Goal: Transaction & Acquisition: Subscribe to service/newsletter

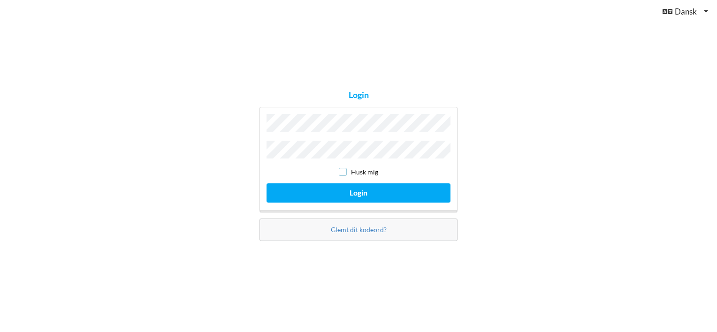
click at [342, 169] on input "checkbox" at bounding box center [343, 172] width 8 height 8
checkbox input "true"
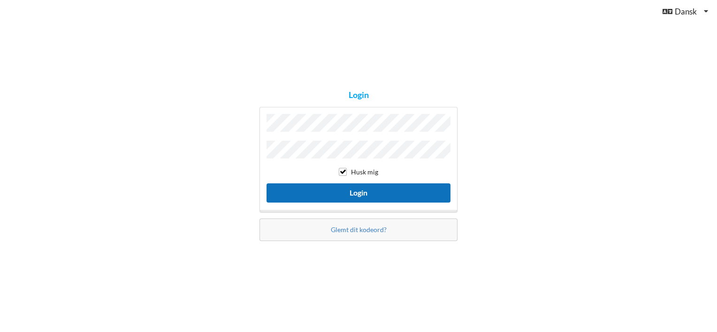
click at [347, 188] on button "Login" at bounding box center [358, 192] width 184 height 19
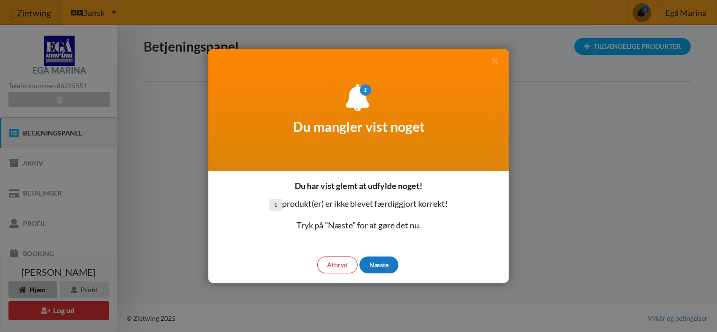
click at [380, 260] on div "Næste" at bounding box center [378, 265] width 39 height 17
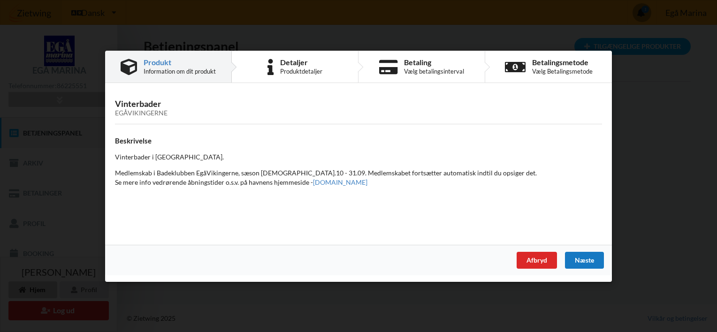
click at [590, 258] on div "Næste" at bounding box center [584, 259] width 39 height 17
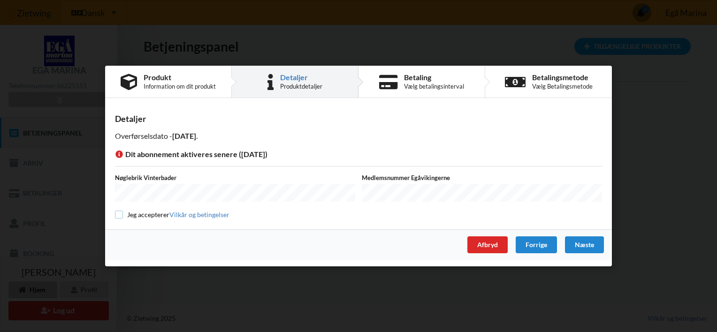
click at [121, 213] on input "checkbox" at bounding box center [119, 215] width 8 height 8
checkbox input "true"
click at [577, 238] on div "Næste" at bounding box center [584, 244] width 39 height 17
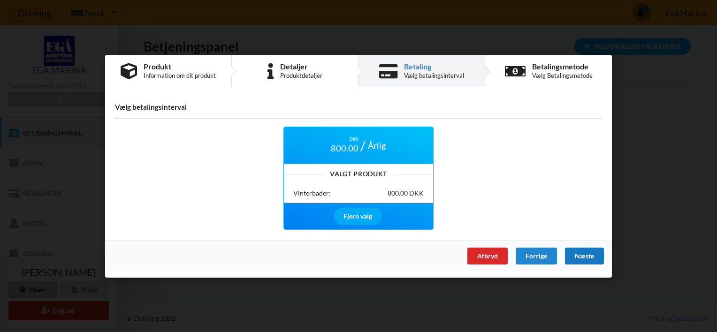
click at [592, 255] on div "Næste" at bounding box center [584, 255] width 39 height 17
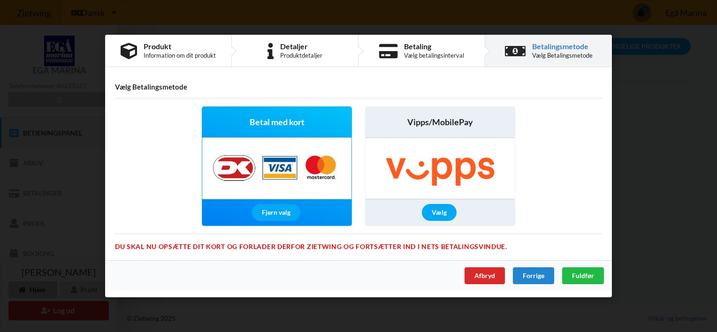
click at [257, 189] on img at bounding box center [276, 168] width 147 height 61
click at [588, 270] on div "Fuldfør" at bounding box center [583, 275] width 42 height 17
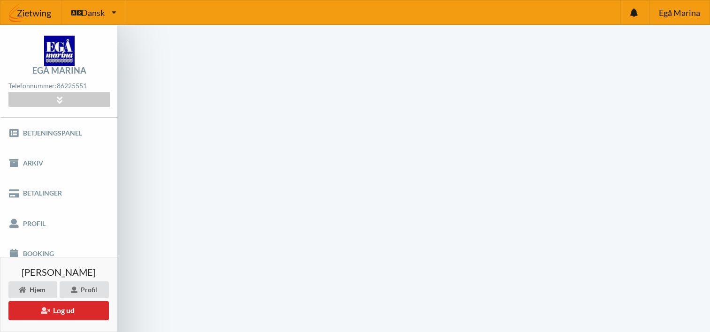
scroll to position [38, 0]
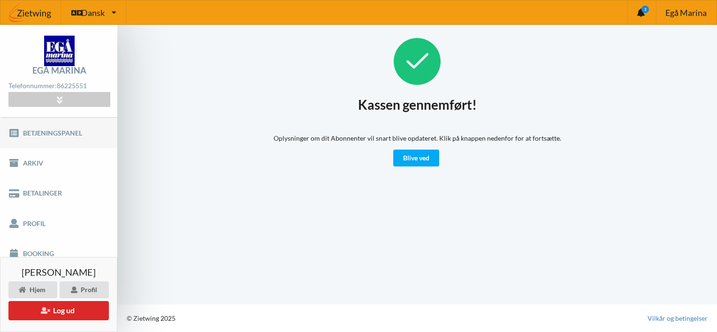
click at [62, 127] on link "Betjeningspanel" at bounding box center [58, 133] width 117 height 30
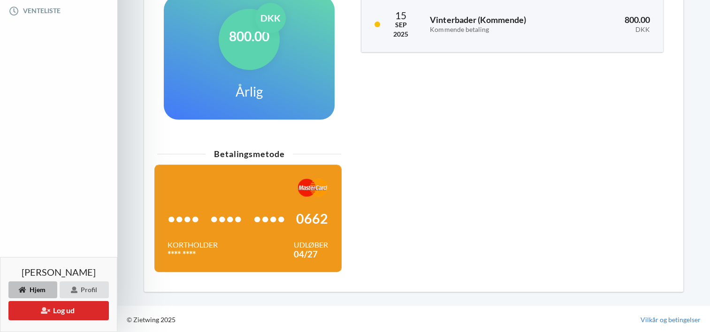
scroll to position [85, 0]
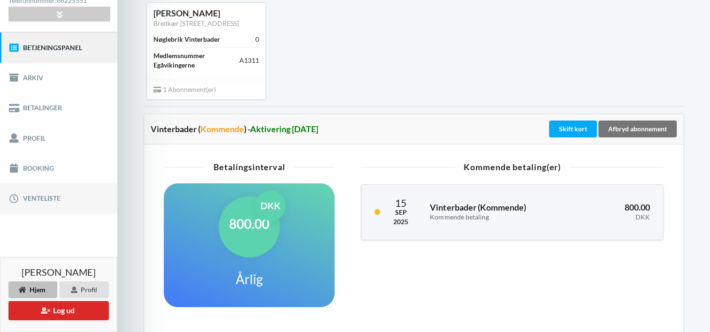
click at [26, 200] on link "Venteliste" at bounding box center [58, 198] width 117 height 30
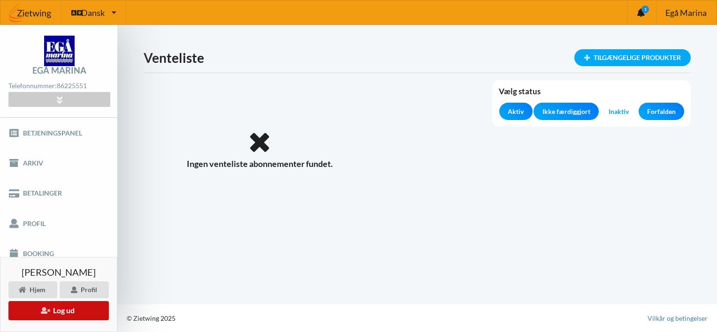
click at [66, 313] on button "Log ud" at bounding box center [58, 310] width 100 height 19
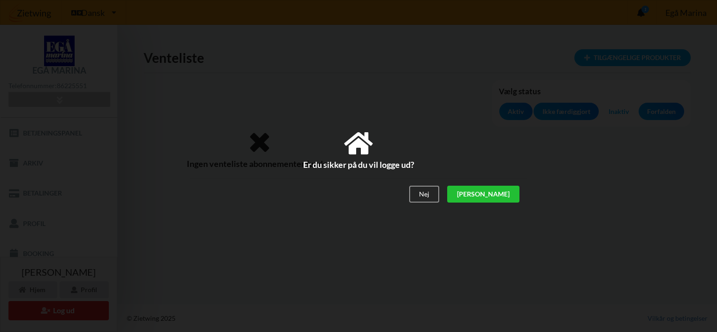
click at [506, 197] on div "[PERSON_NAME]" at bounding box center [483, 194] width 72 height 17
